Goal: Information Seeking & Learning: Learn about a topic

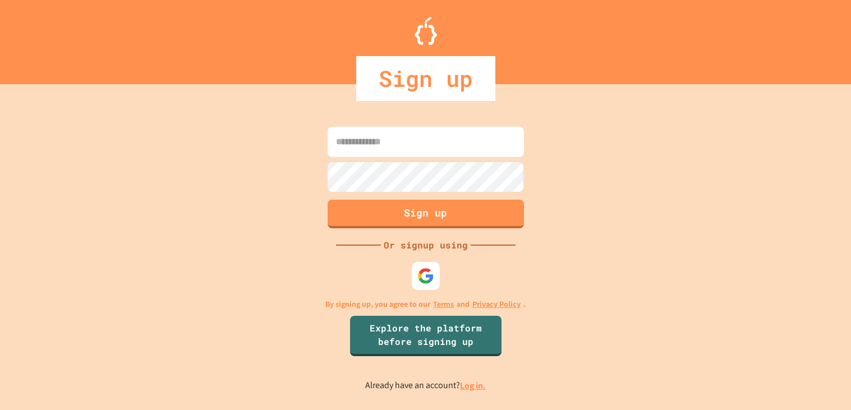
click at [466, 392] on p "Already have an account? Log in." at bounding box center [425, 386] width 121 height 14
click at [468, 390] on link "Log in." at bounding box center [473, 386] width 26 height 12
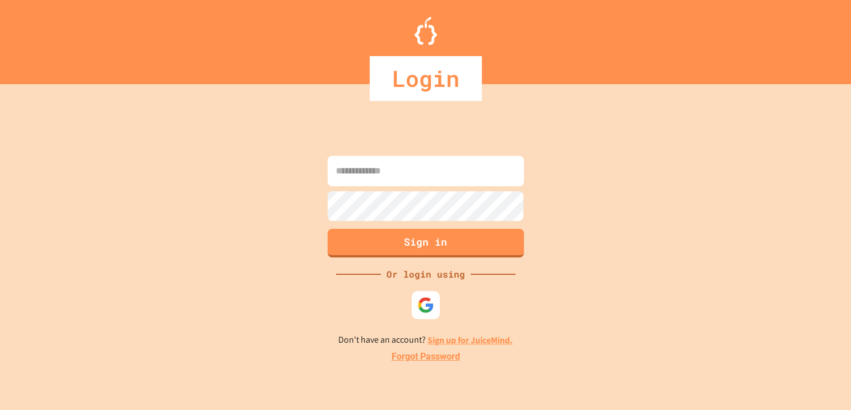
click at [411, 172] on input at bounding box center [426, 171] width 196 height 30
type input "**********"
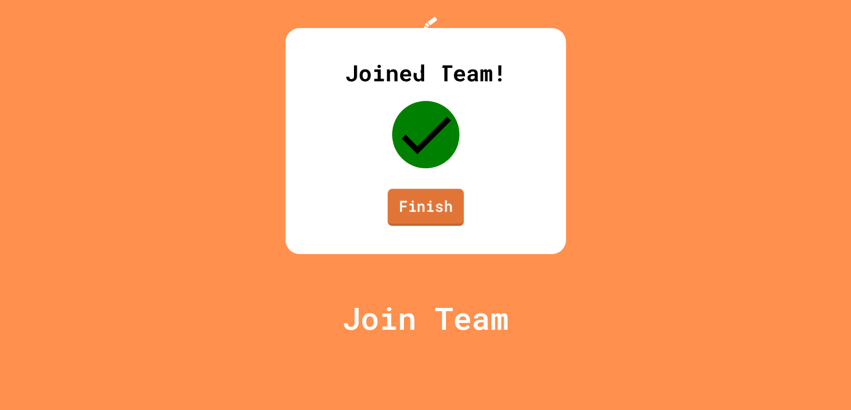
click at [444, 226] on link "Finish" at bounding box center [426, 207] width 76 height 37
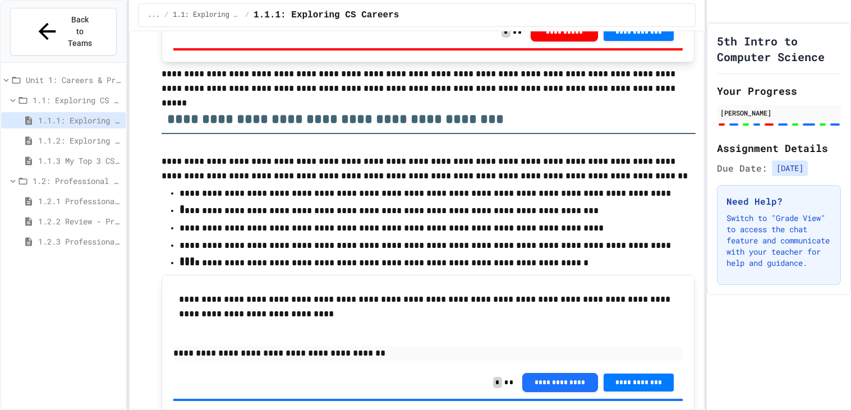
scroll to position [356, 0]
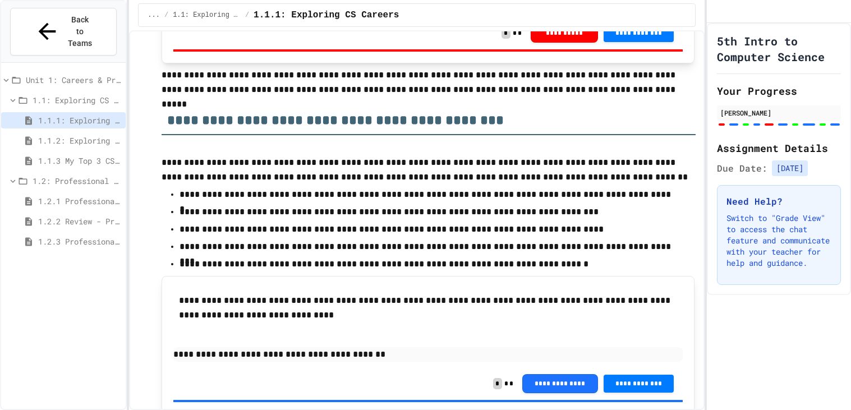
click at [101, 94] on span "1.1: Exploring CS Careers" at bounding box center [77, 100] width 89 height 12
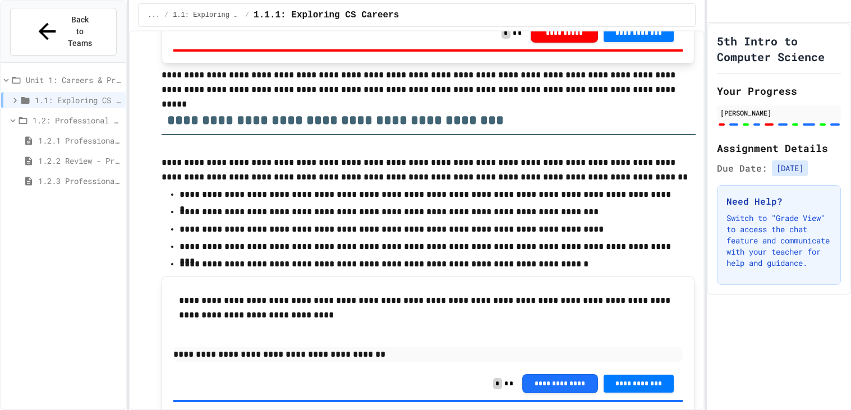
click at [101, 94] on span "1.1: Exploring CS Careers" at bounding box center [78, 100] width 86 height 12
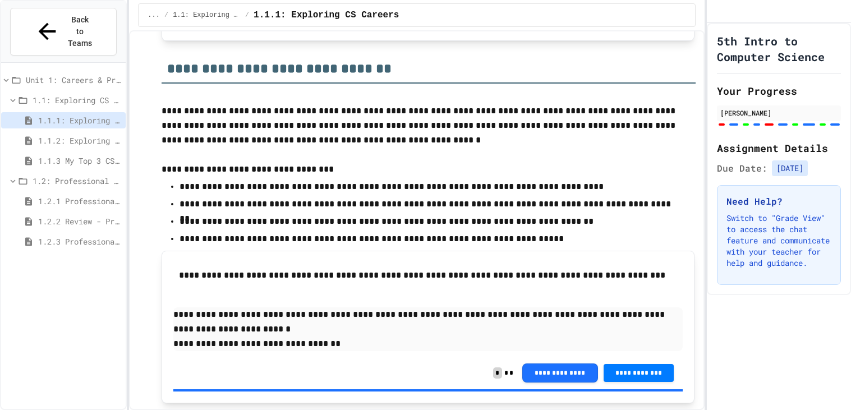
scroll to position [1445, 0]
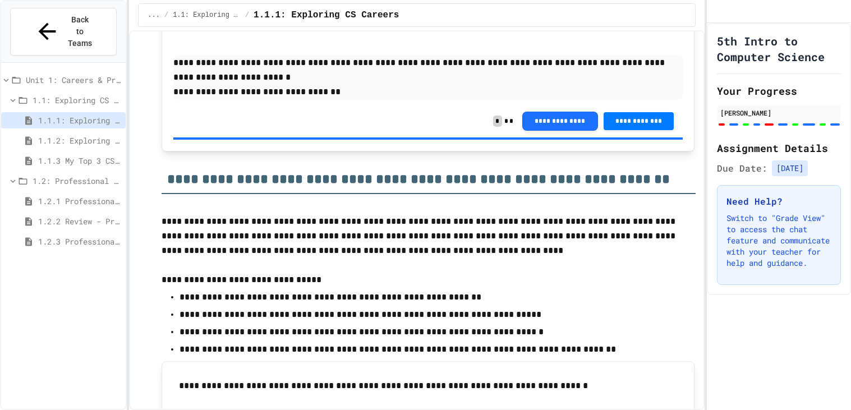
click at [105, 135] on span "1.1.2: Exploring CS Careers - Review" at bounding box center [79, 141] width 83 height 12
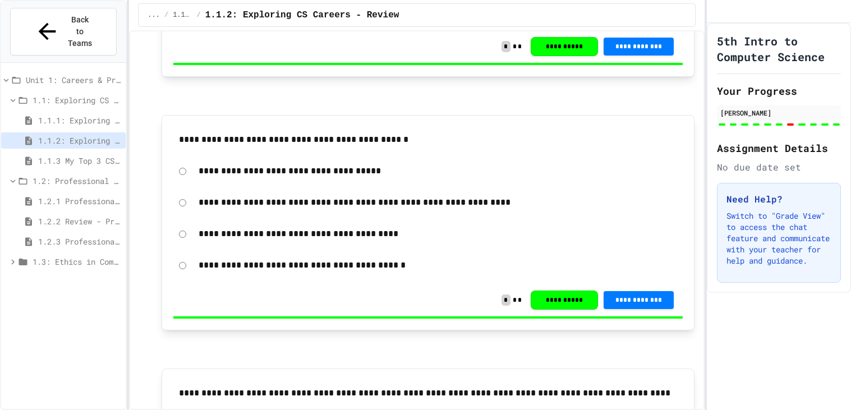
scroll to position [268, 0]
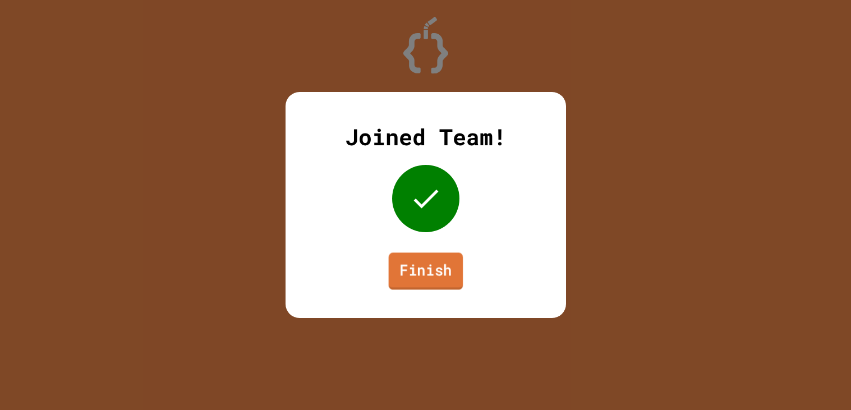
click at [406, 281] on link "Finish" at bounding box center [425, 270] width 75 height 37
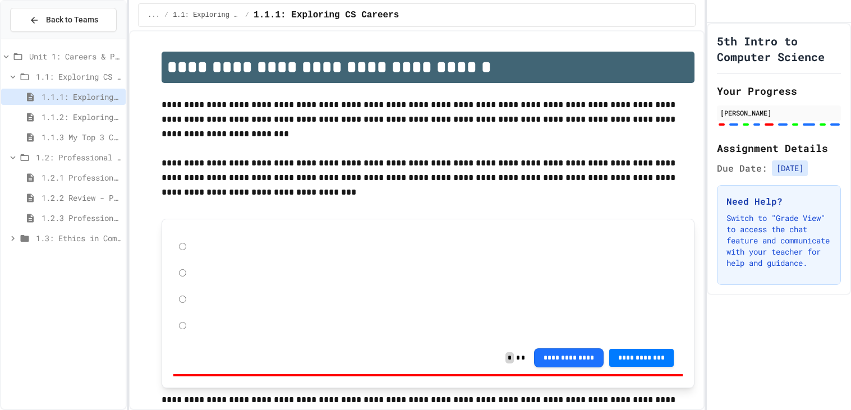
click at [72, 196] on span "1.2.2 Review - Professional Communication" at bounding box center [82, 198] width 80 height 12
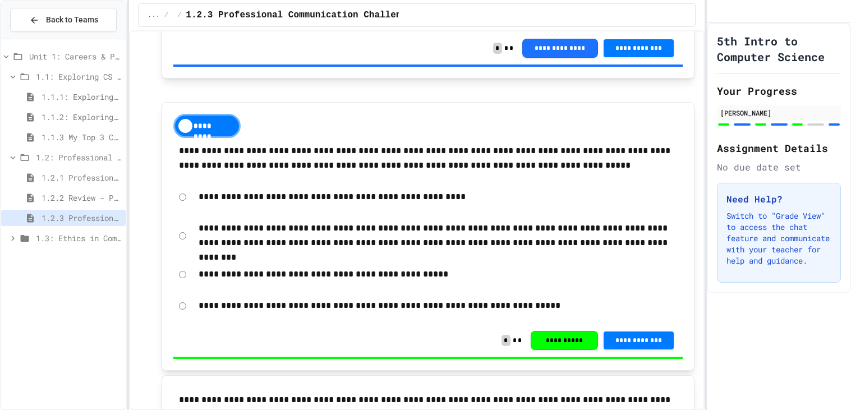
scroll to position [720, 0]
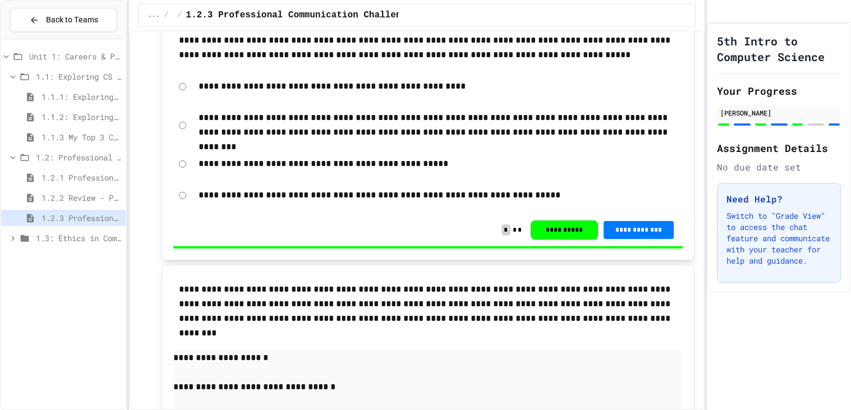
click at [103, 240] on span "1.3: Ethics in Computing" at bounding box center [78, 238] width 85 height 12
click at [95, 265] on div "1.3.1 Ethics in Computer Science" at bounding box center [63, 258] width 125 height 16
